Goal: Information Seeking & Learning: Learn about a topic

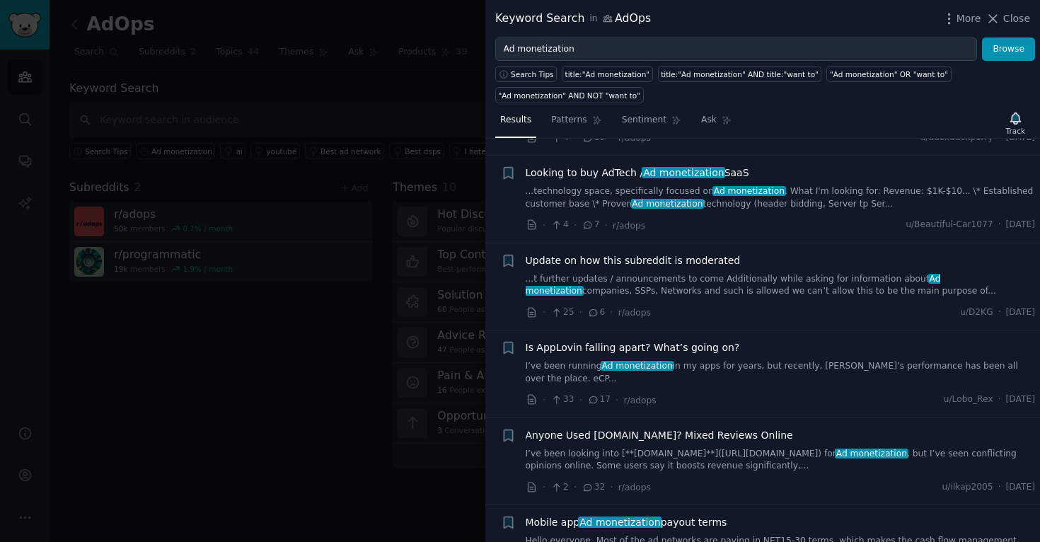
scroll to position [94, 0]
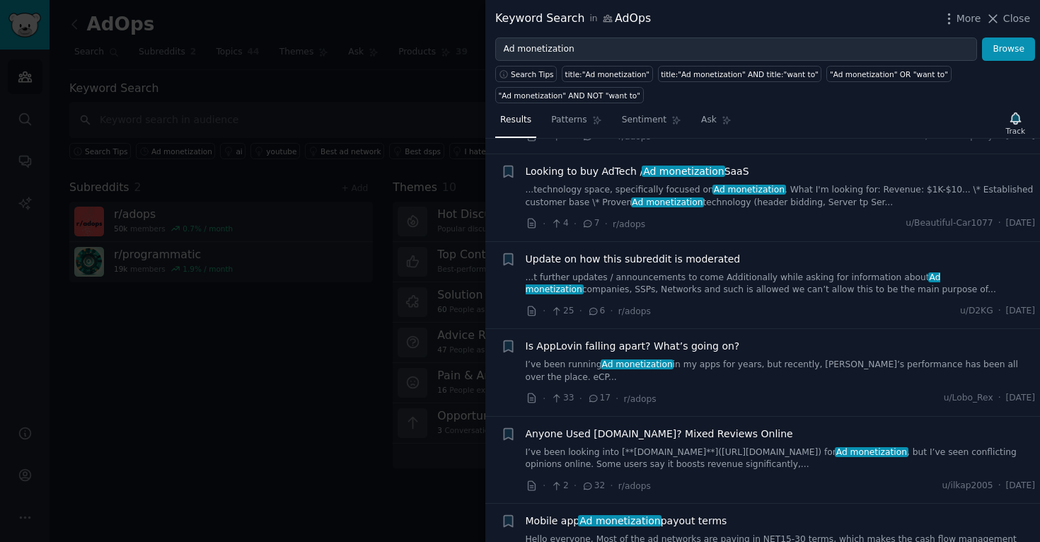
click at [594, 194] on link "...technology space, specifically focused on Ad monetization . What I'm looking…" at bounding box center [781, 196] width 510 height 25
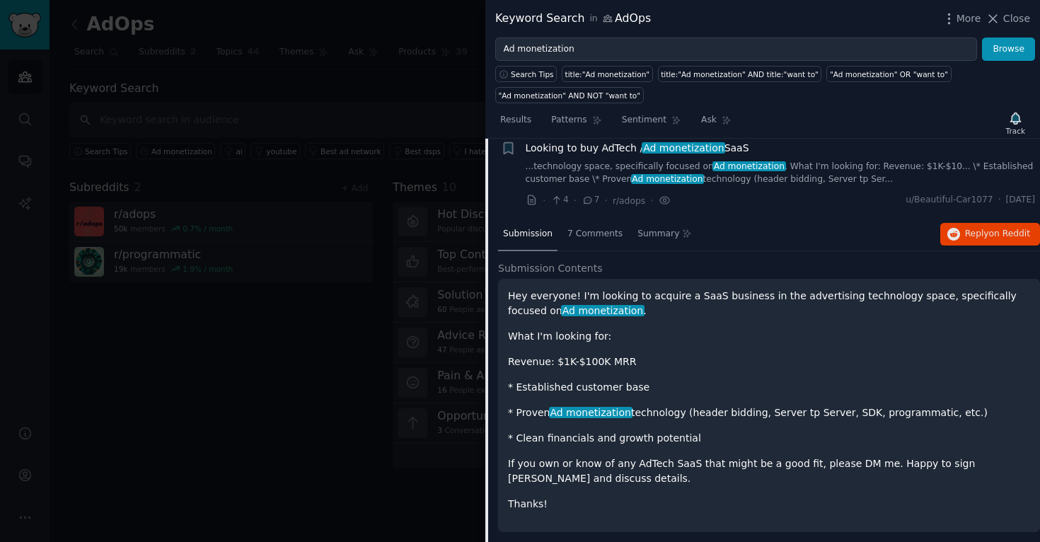
scroll to position [118, 0]
click at [594, 227] on span "7 Comments" at bounding box center [594, 233] width 55 height 13
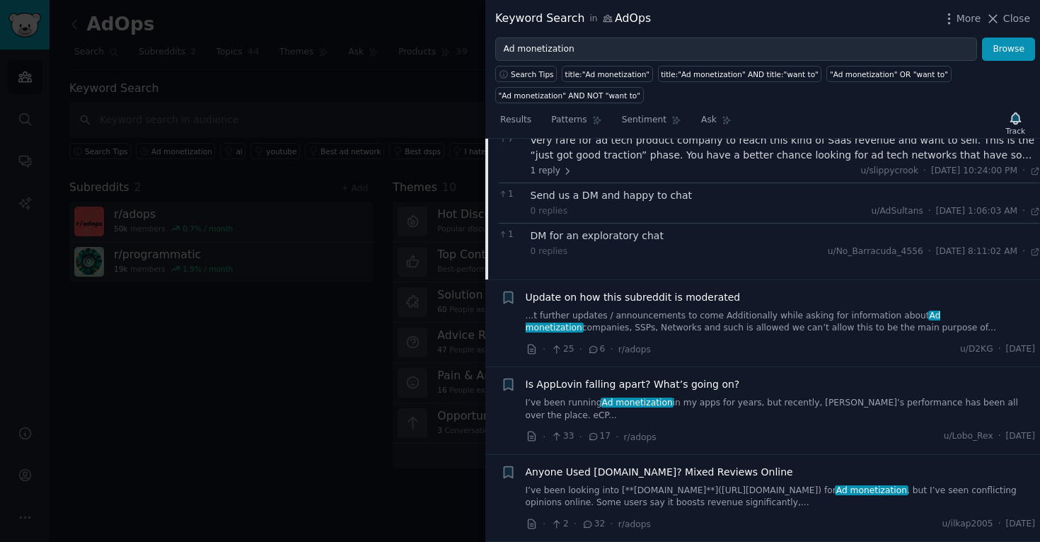
scroll to position [72, 0]
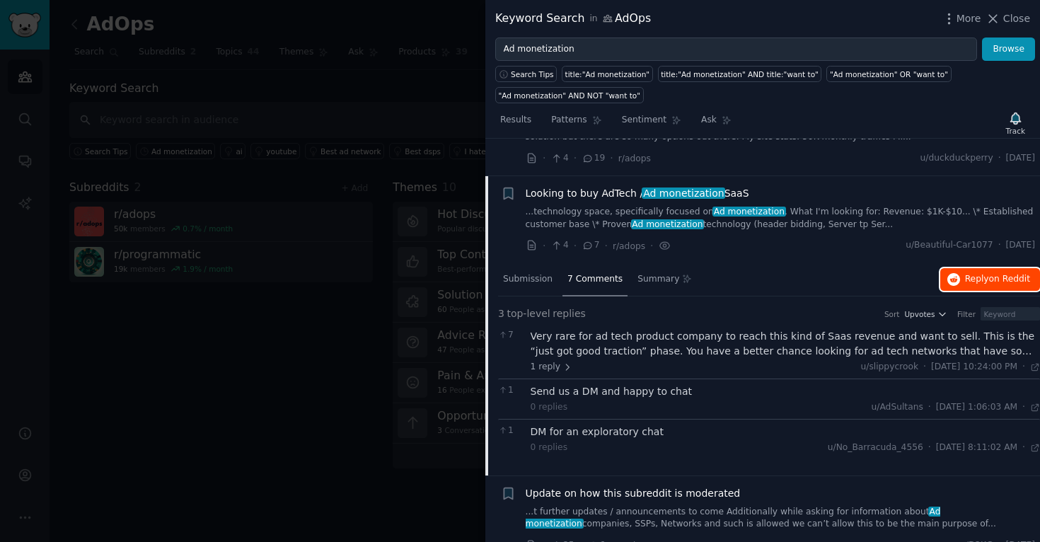
click at [981, 277] on span "Reply on Reddit" at bounding box center [997, 279] width 65 height 13
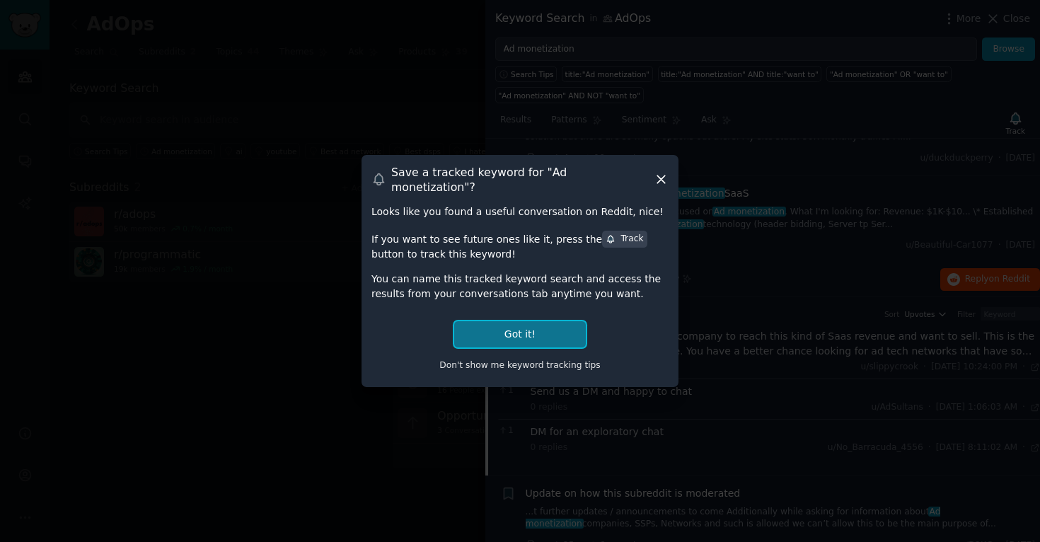
click at [502, 328] on button "Got it!" at bounding box center [520, 334] width 132 height 26
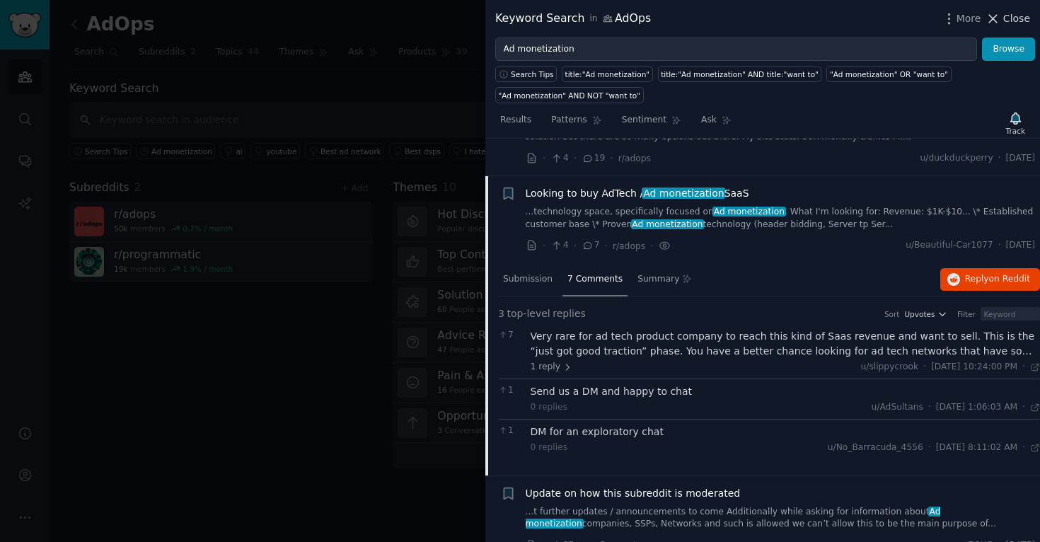
click at [1010, 23] on span "Close" at bounding box center [1016, 18] width 27 height 15
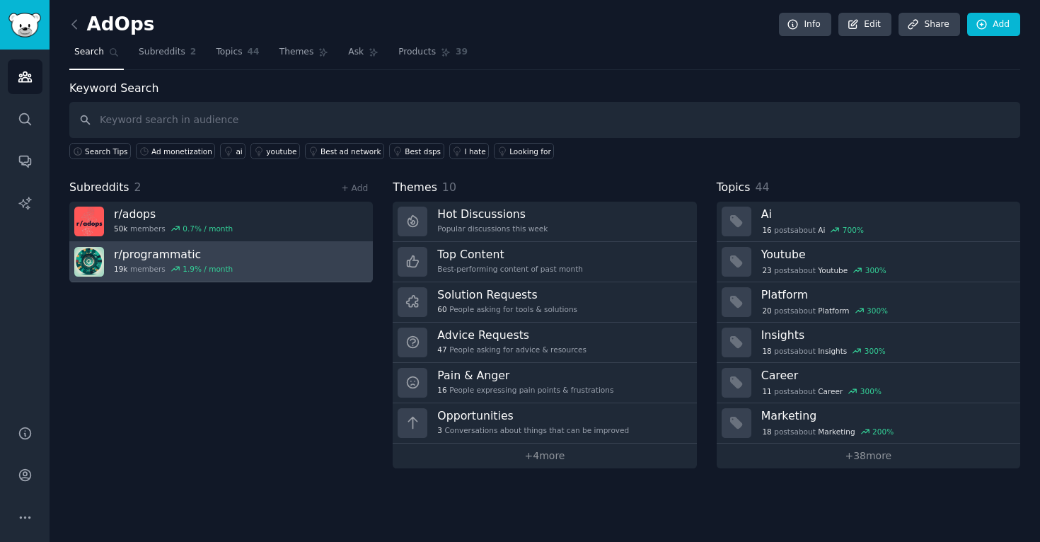
click at [149, 263] on div "r/ programmatic 19k members 1.9 % / month" at bounding box center [173, 262] width 119 height 30
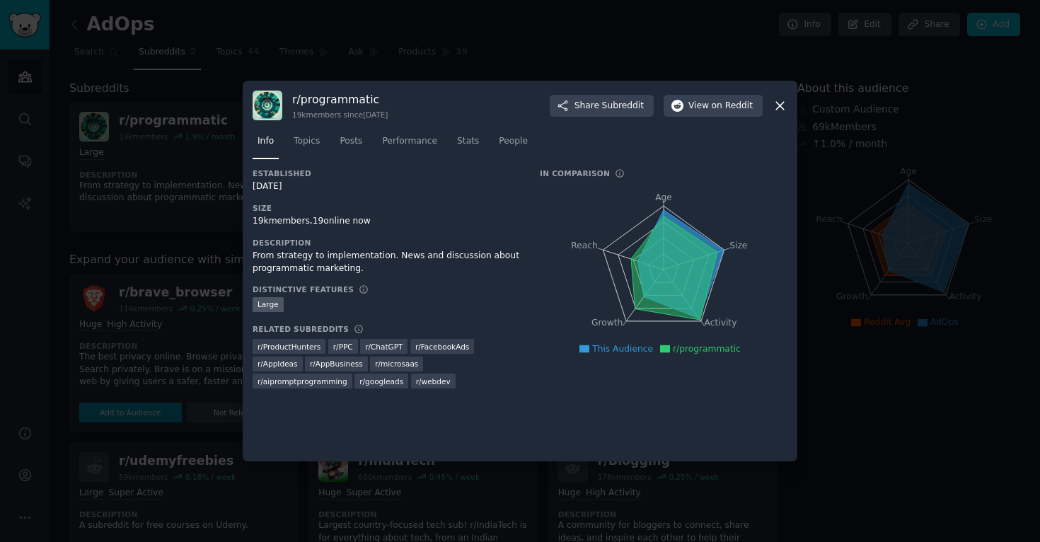
click at [776, 109] on icon at bounding box center [780, 106] width 8 height 8
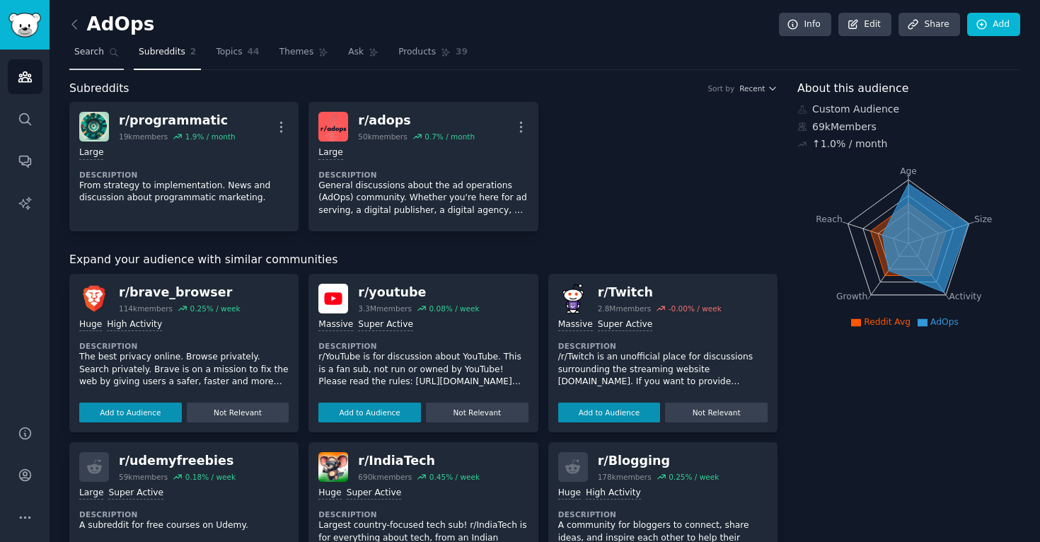
click at [76, 58] on link "Search" at bounding box center [96, 55] width 54 height 29
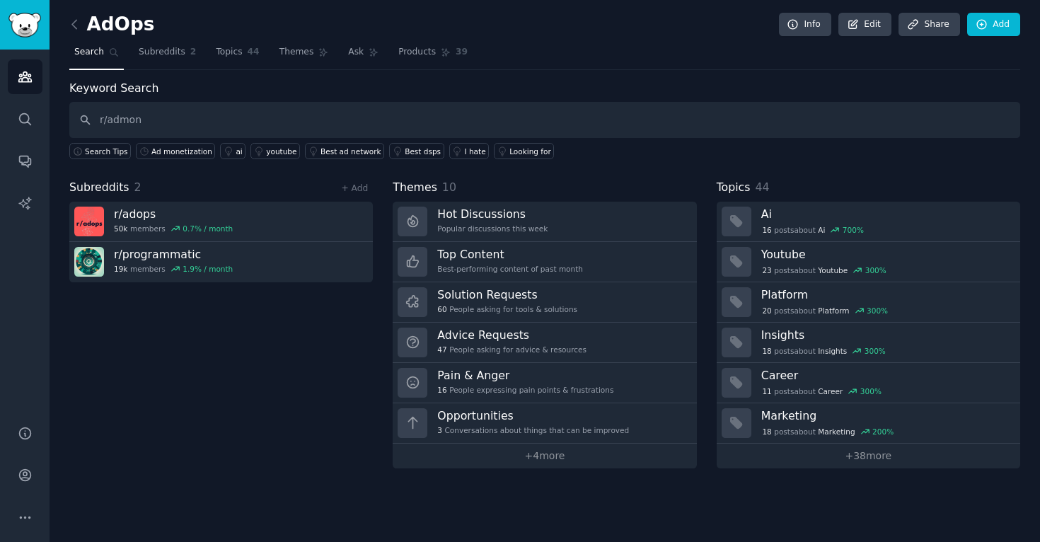
type input "r/admon"
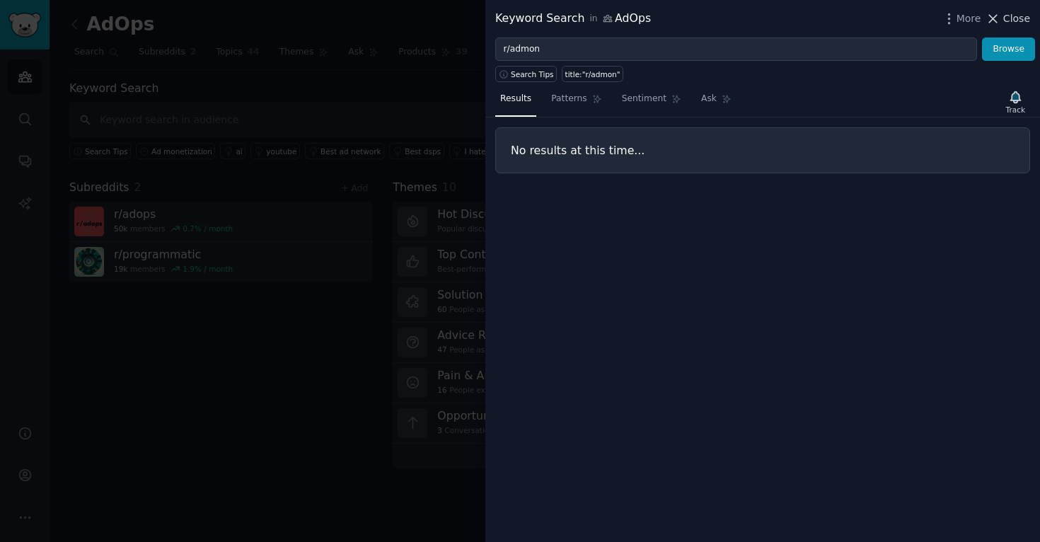
click at [990, 25] on icon at bounding box center [993, 18] width 15 height 15
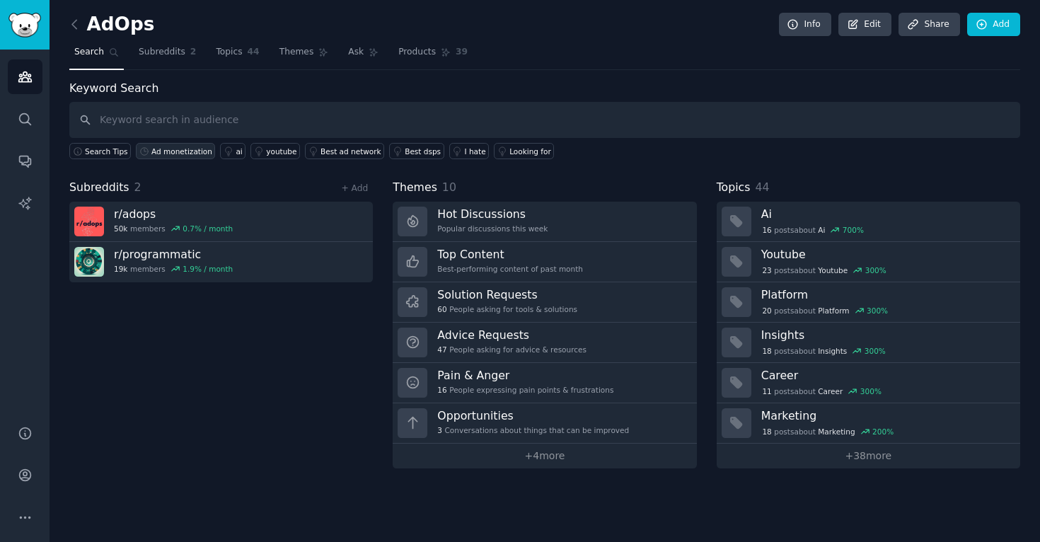
click at [159, 156] on link "Ad monetization" at bounding box center [175, 151] width 79 height 16
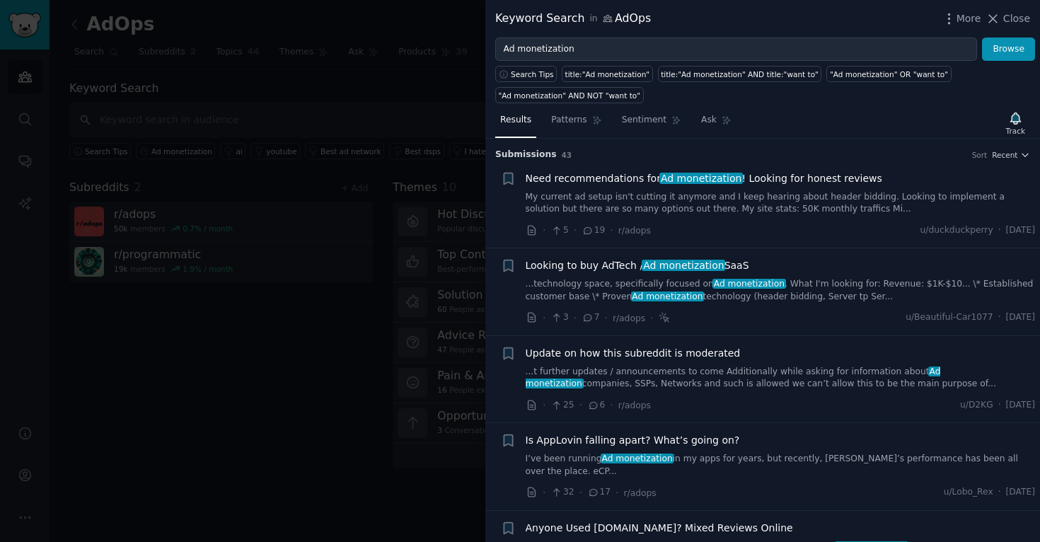
click at [649, 196] on link "My current ad setup isn't cutting it anymore and I keep hearing about header bi…" at bounding box center [781, 203] width 510 height 25
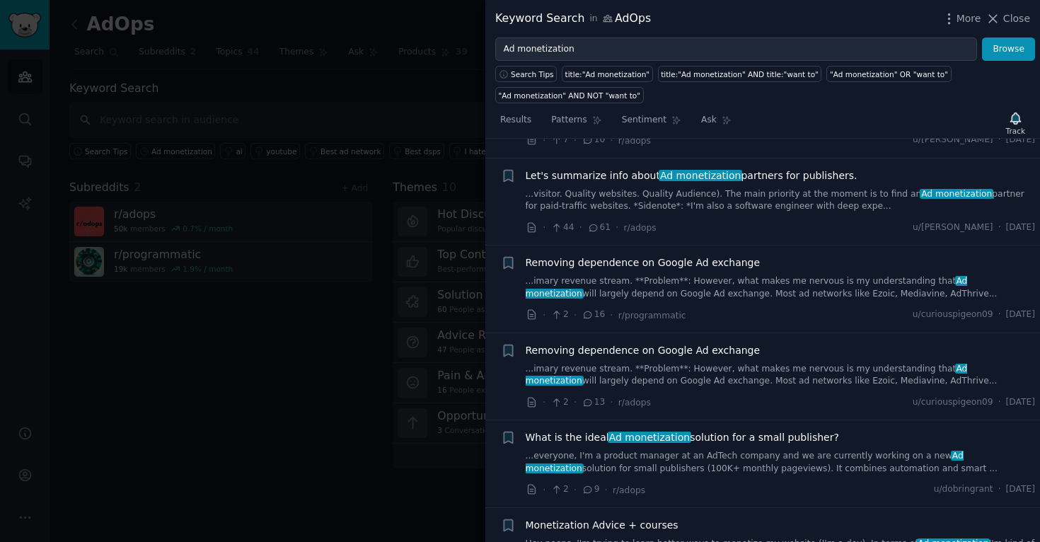
scroll to position [2473, 0]
